Goal: Task Accomplishment & Management: Manage account settings

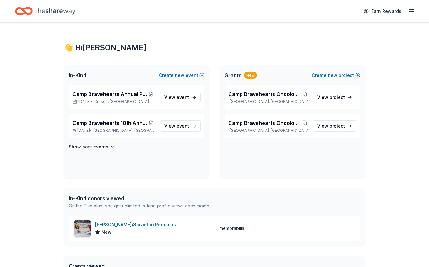
click at [151, 225] on div "[PERSON_NAME]/Scranton Penguins" at bounding box center [136, 225] width 83 height 8
click at [415, 10] on icon "button" at bounding box center [412, 12] width 8 height 8
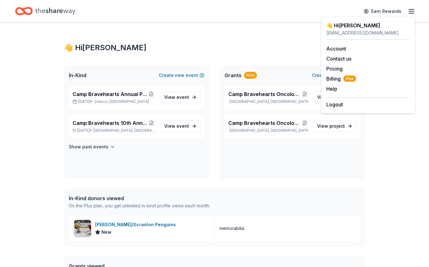
click at [346, 46] on link "Account" at bounding box center [337, 49] width 20 height 6
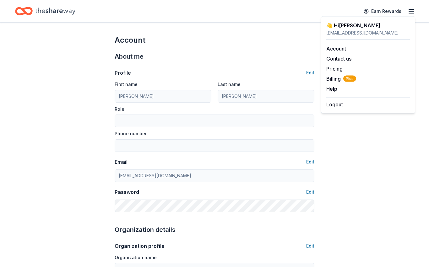
click at [339, 70] on link "Pricing" at bounding box center [335, 69] width 16 height 6
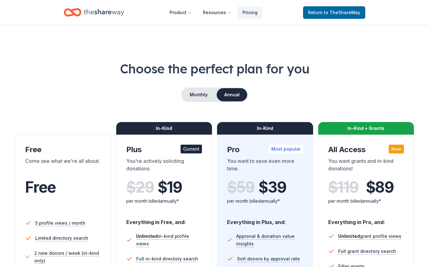
click at [338, 79] on div "Choose the perfect plan for you Monthly Annual Free Come see what we're all abo…" at bounding box center [214, 226] width 399 height 333
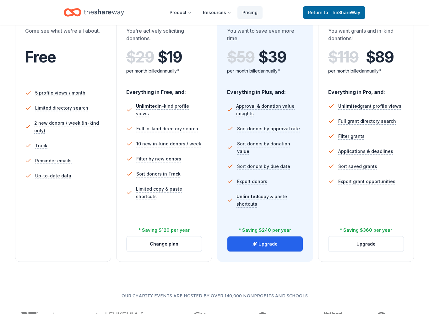
scroll to position [130, 0]
click at [172, 246] on button "Change plan" at bounding box center [164, 244] width 75 height 15
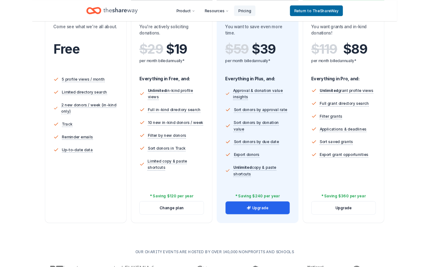
scroll to position [151, 0]
